Goal: Register for event/course

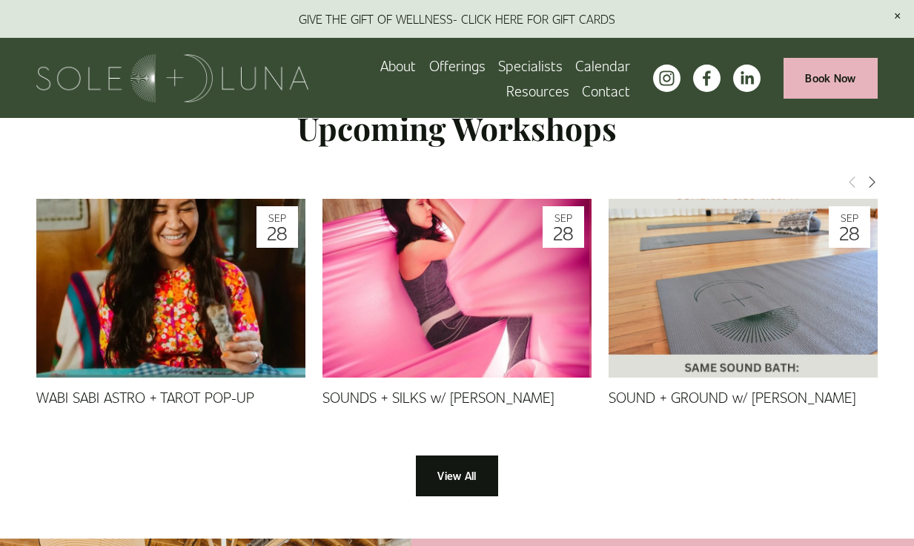
scroll to position [1223, 0]
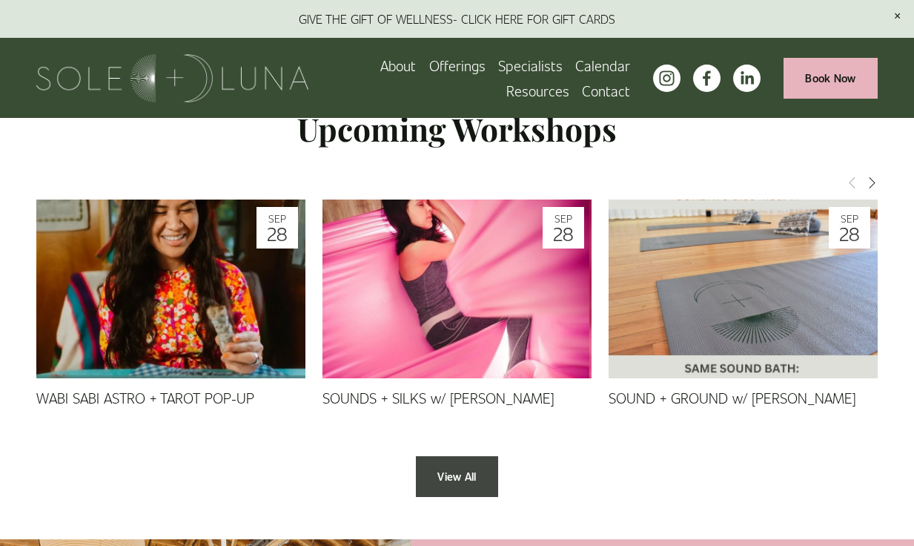
click at [442, 456] on link "View All" at bounding box center [457, 476] width 82 height 41
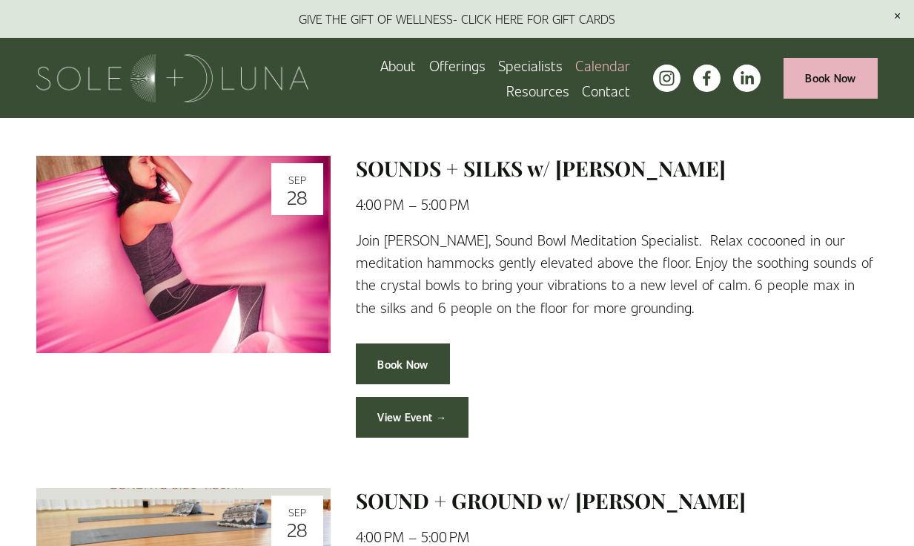
scroll to position [653, 0]
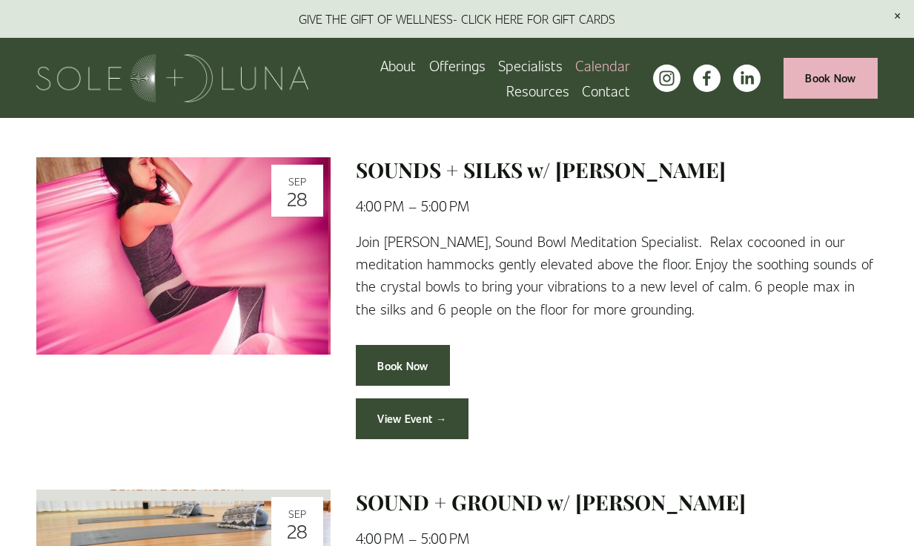
click at [414, 412] on link "View Event →" at bounding box center [412, 418] width 112 height 41
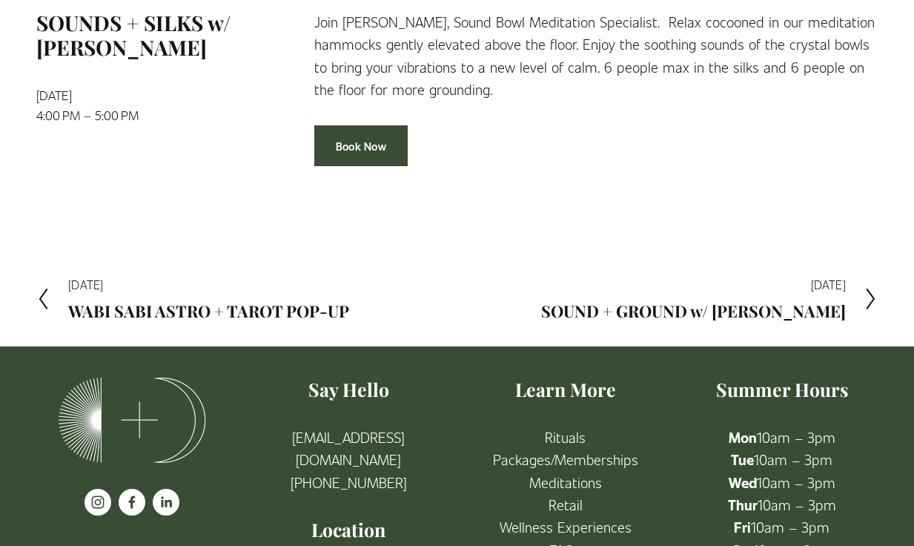
scroll to position [233, 0]
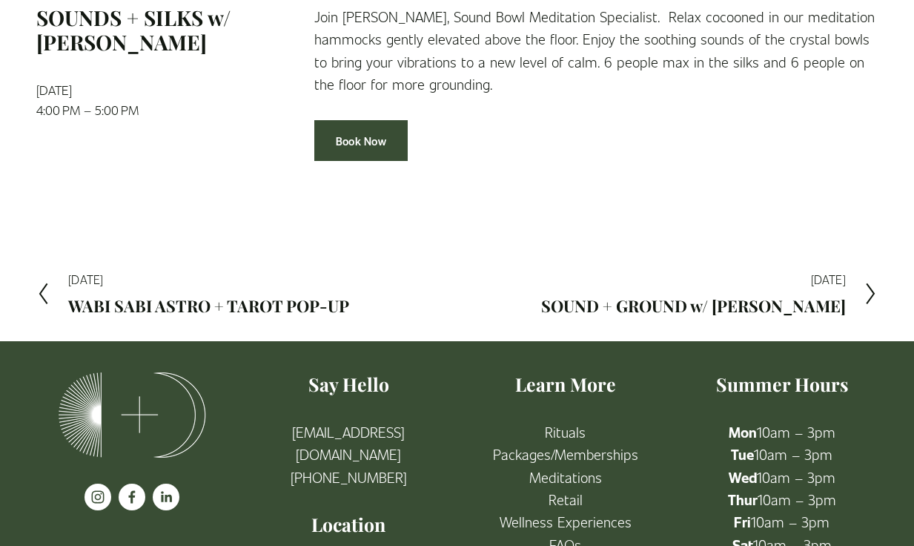
click at [868, 287] on icon at bounding box center [870, 294] width 13 height 24
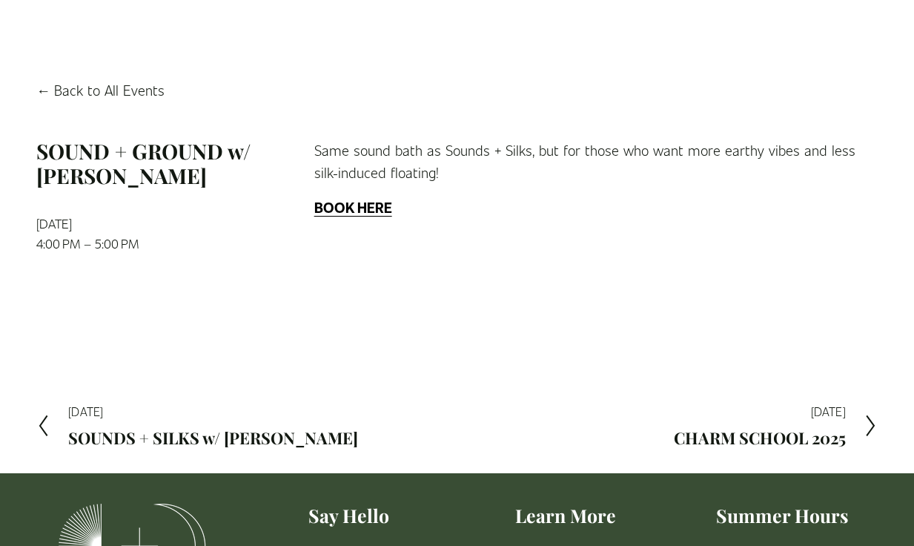
scroll to position [102, 0]
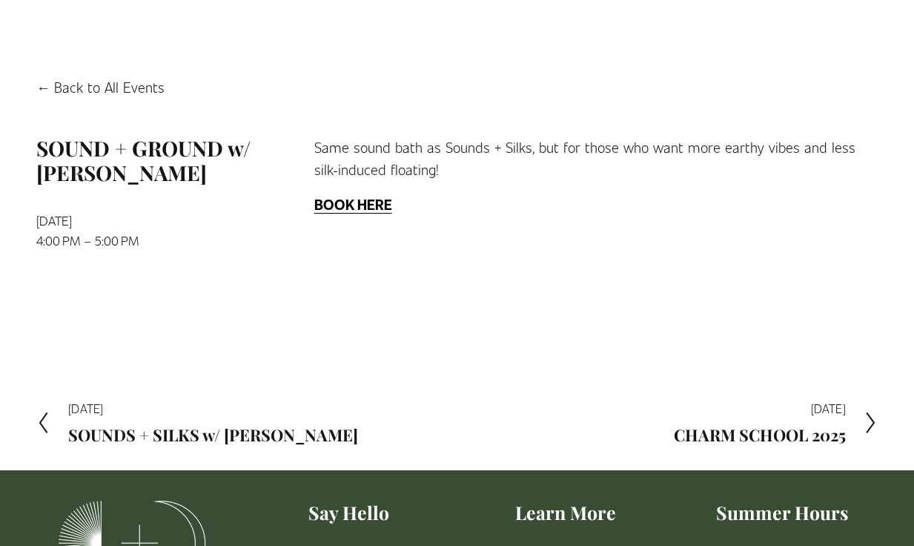
click at [873, 423] on polyline at bounding box center [870, 422] width 7 height 20
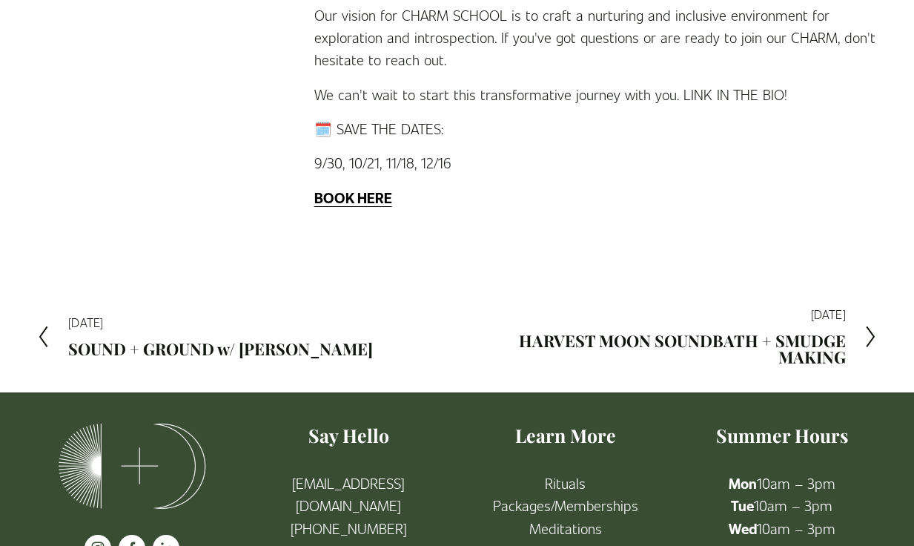
scroll to position [723, 0]
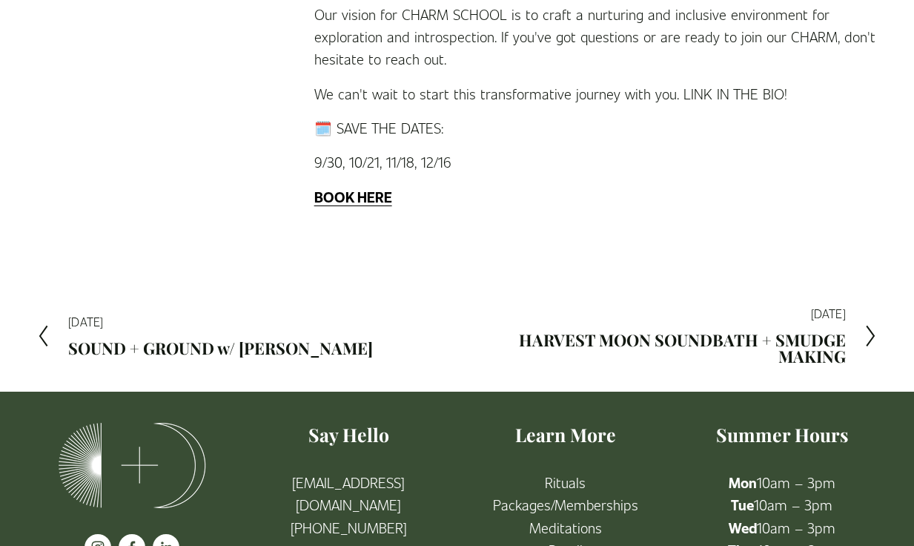
click at [871, 326] on polyline at bounding box center [870, 336] width 7 height 20
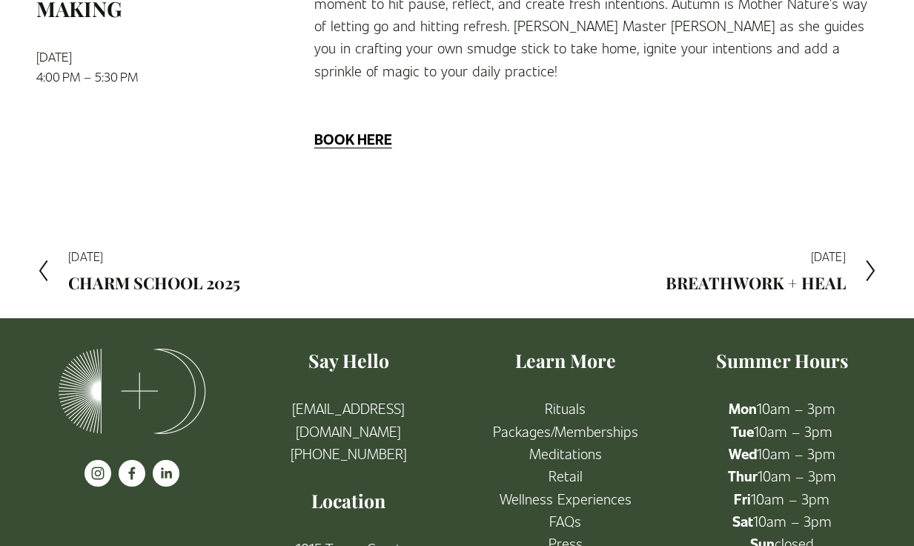
scroll to position [304, 0]
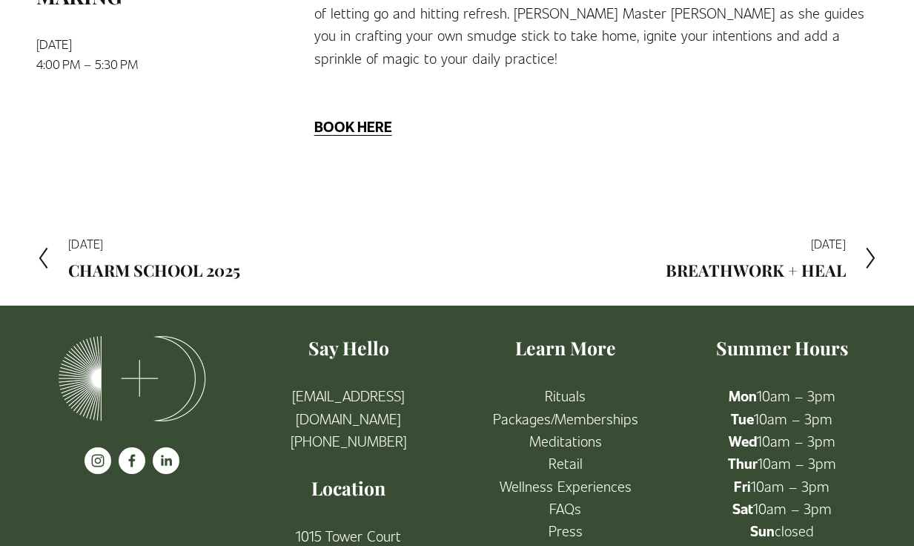
click at [870, 246] on icon at bounding box center [870, 258] width 13 height 24
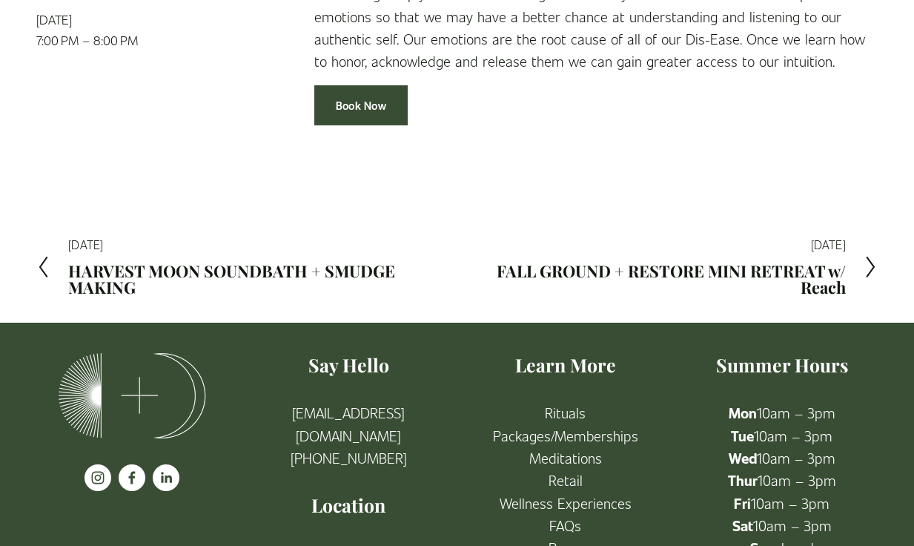
scroll to position [281, 0]
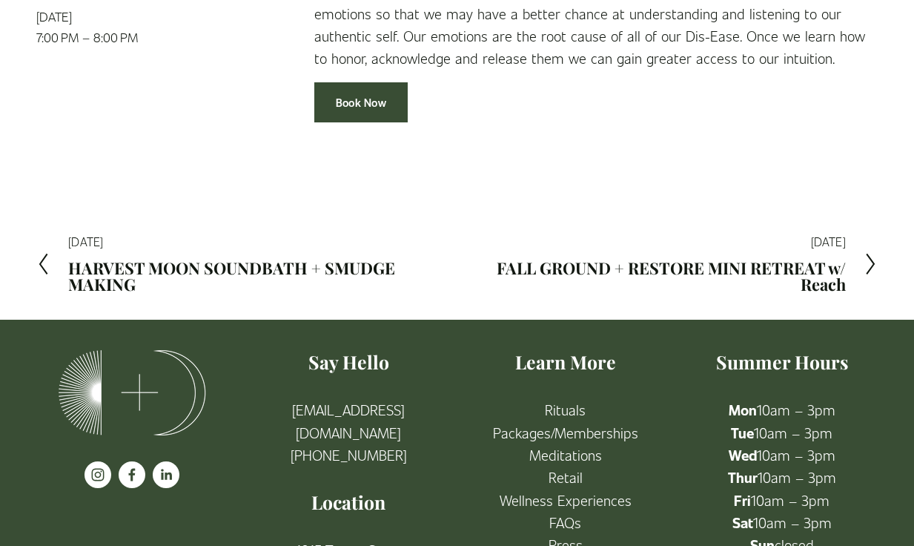
click at [869, 255] on polyline at bounding box center [870, 264] width 7 height 20
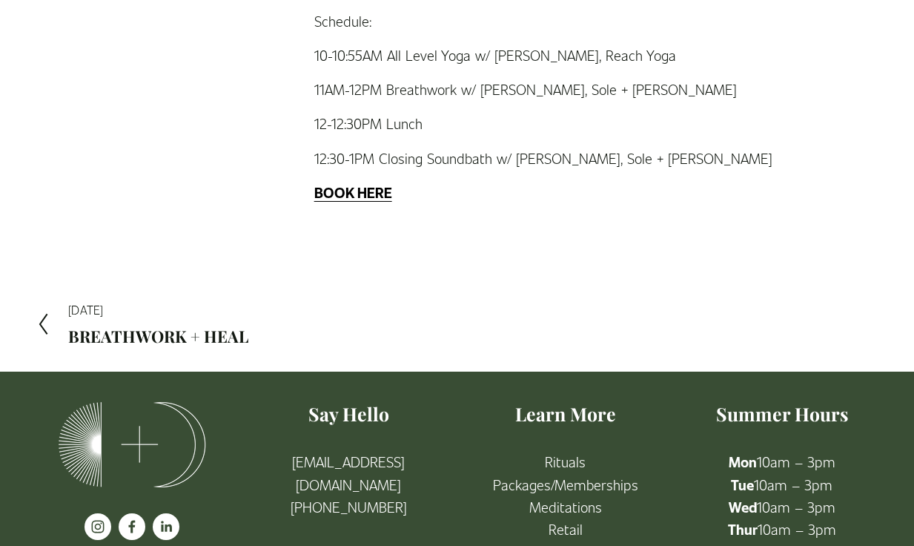
scroll to position [378, 0]
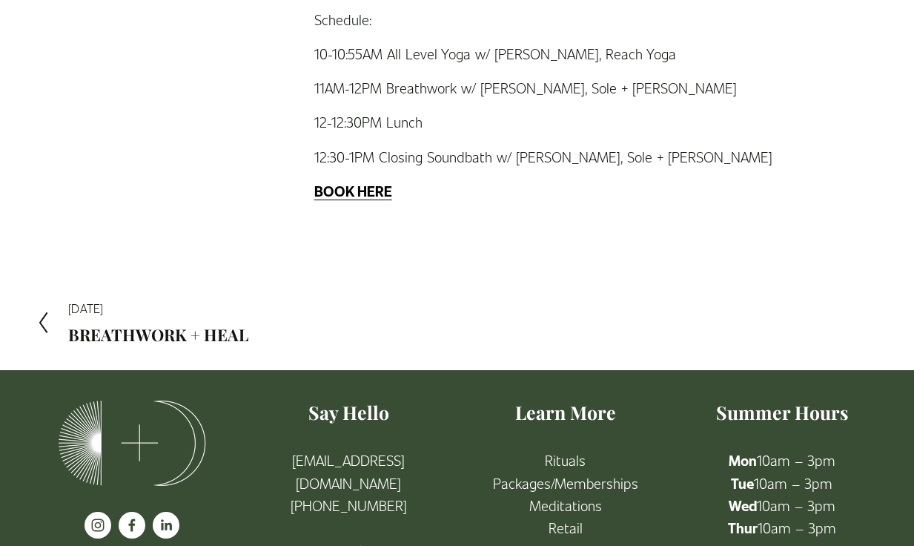
click at [44, 319] on icon at bounding box center [42, 323] width 13 height 24
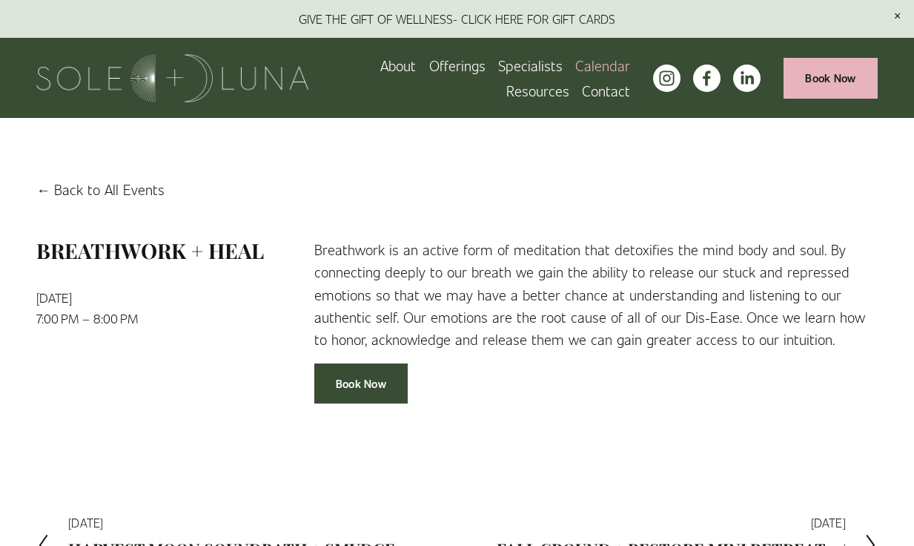
click at [395, 67] on link "About" at bounding box center [398, 65] width 36 height 25
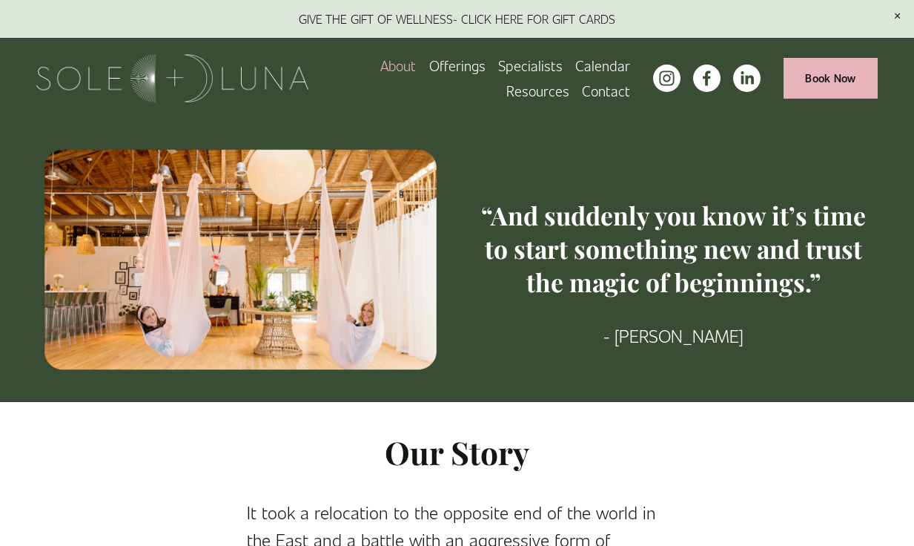
click at [0, 0] on span "Meditations" at bounding box center [0, 0] width 0 height 0
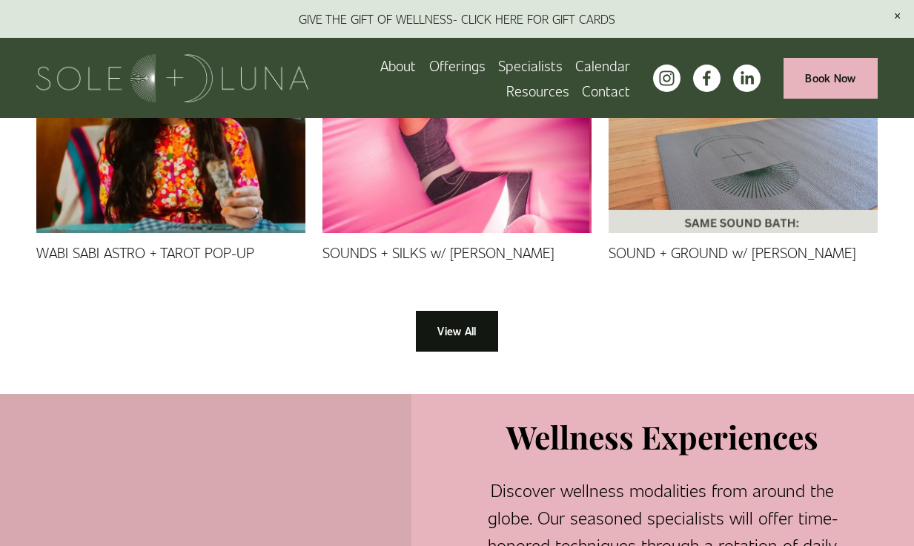
scroll to position [1308, 0]
